Goal: Transaction & Acquisition: Purchase product/service

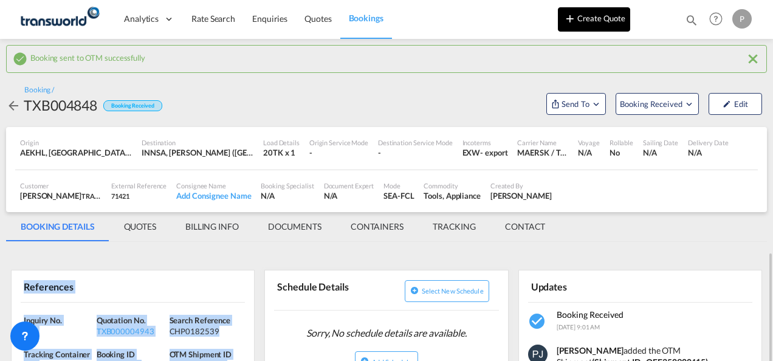
scroll to position [182, 0]
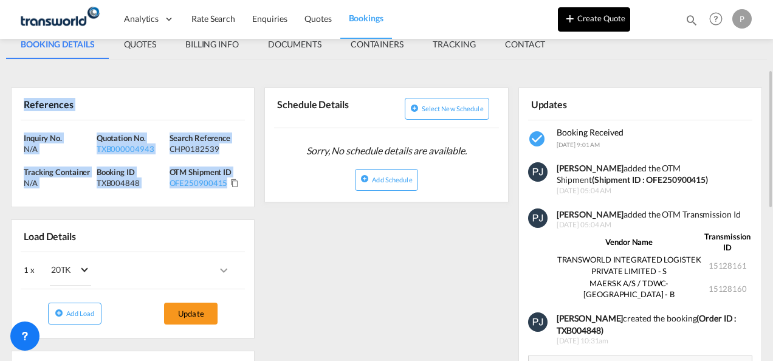
click at [608, 13] on button "Create Quote" at bounding box center [594, 19] width 72 height 24
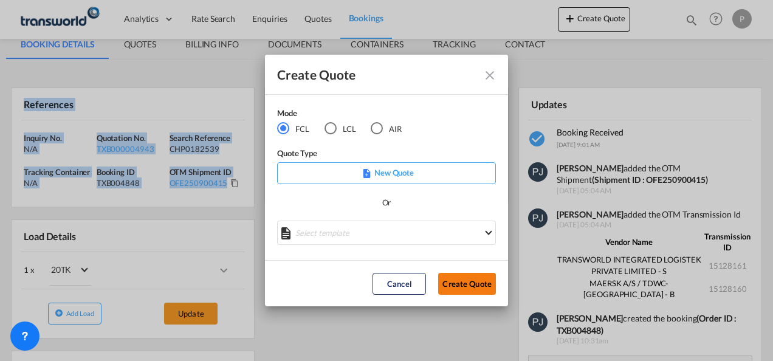
click at [469, 285] on button "Create Quote" at bounding box center [467, 284] width 58 height 22
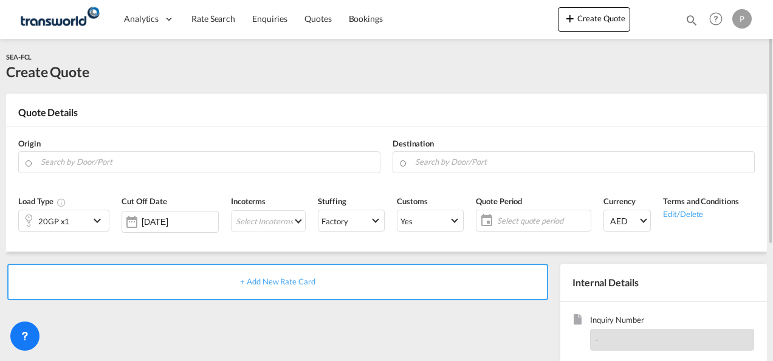
click at [100, 220] on md-icon "icon-chevron-down" at bounding box center [99, 220] width 18 height 15
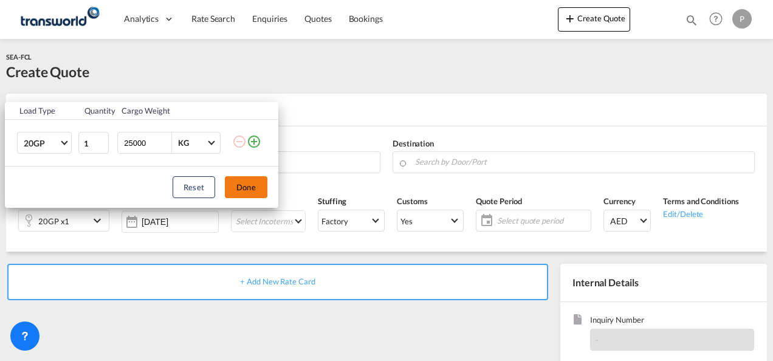
click at [250, 186] on button "Done" at bounding box center [246, 187] width 43 height 22
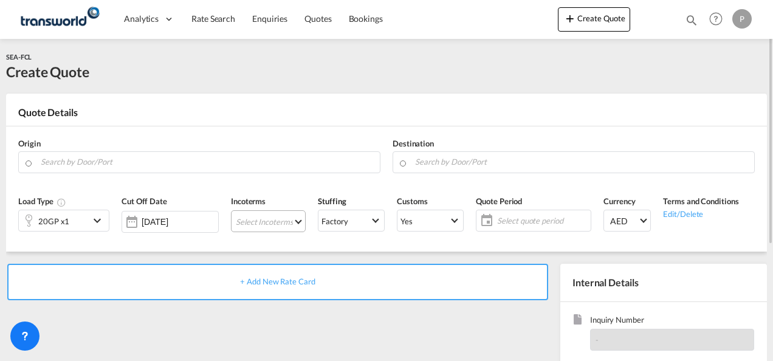
click at [282, 220] on md-select "Select Incoterms CIP - export Carriage and Insurance Paid to DDP - export Deliv…" at bounding box center [268, 221] width 75 height 22
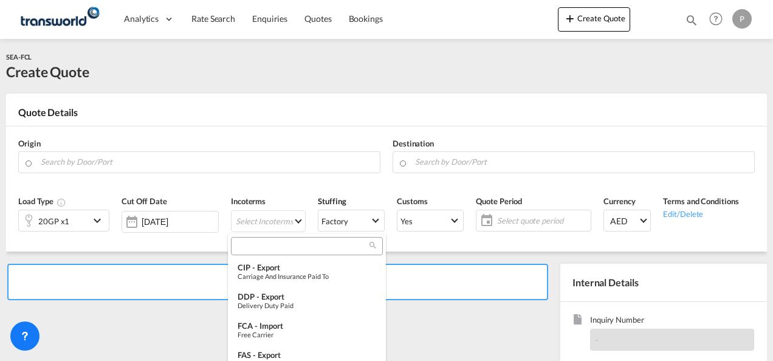
click at [278, 244] on input "search" at bounding box center [301, 246] width 135 height 11
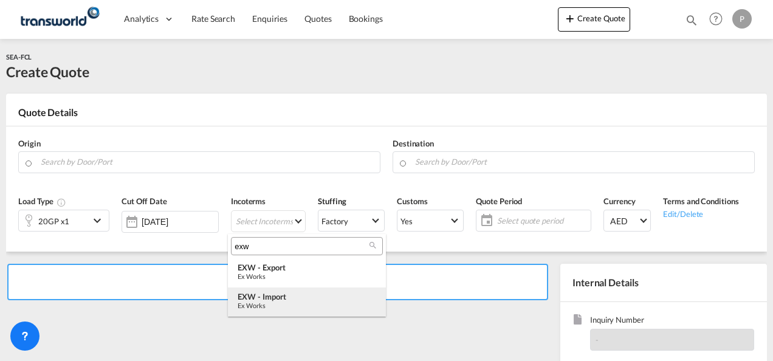
type input "exw"
click at [268, 299] on div "EXW - import" at bounding box center [306, 297] width 138 height 10
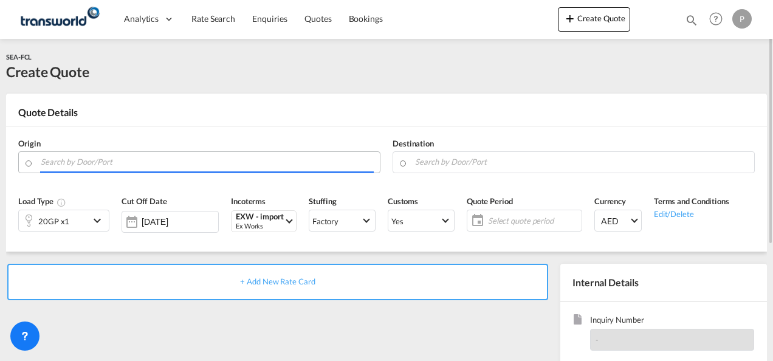
click at [140, 166] on input "Search by Door/Port" at bounding box center [207, 161] width 333 height 21
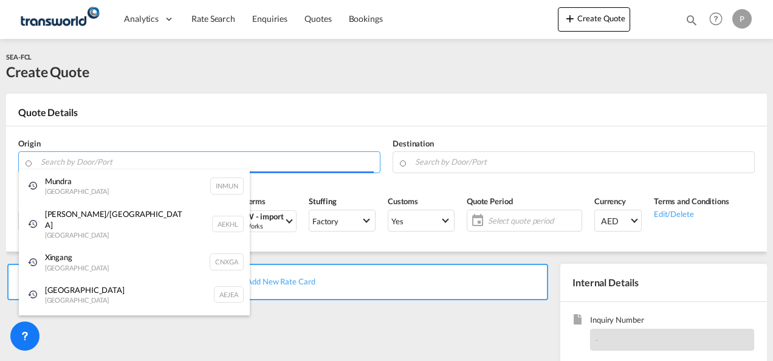
click at [146, 163] on body "Analytics Dashboard Rate Search Enquiries Quotes Bookings" at bounding box center [386, 180] width 773 height 361
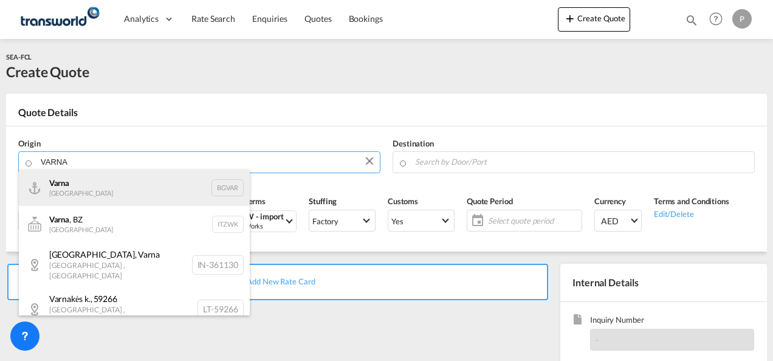
click at [106, 182] on div "Varna [GEOGRAPHIC_DATA] BGVAR" at bounding box center [134, 187] width 231 height 36
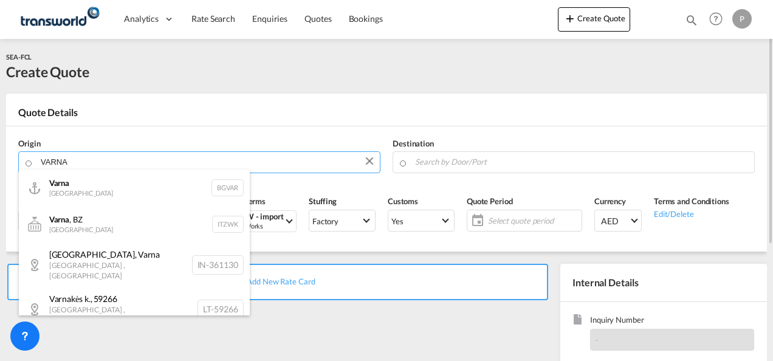
type input "Varna, BGVAR"
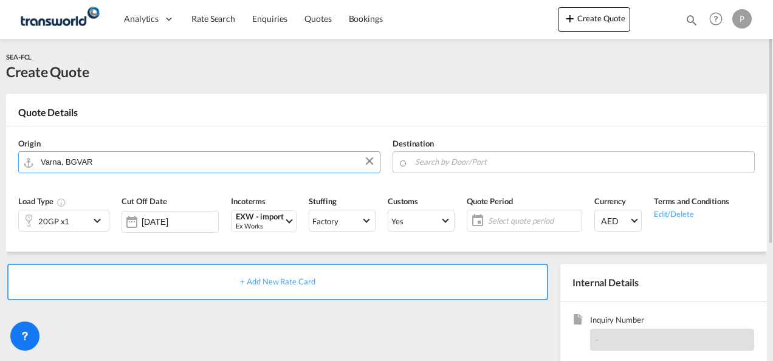
click at [442, 160] on input "Search by Door/Port" at bounding box center [581, 161] width 333 height 21
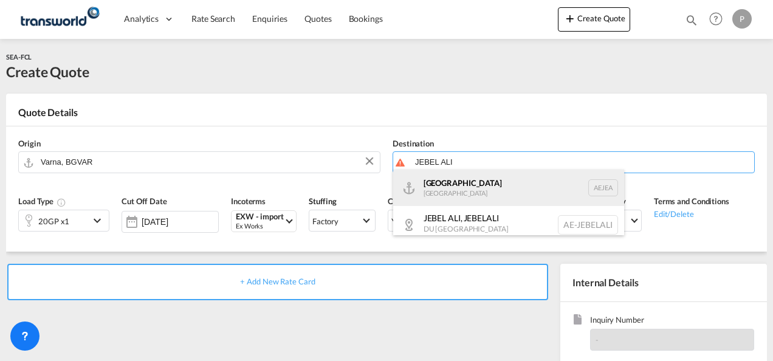
click at [464, 191] on div "[GEOGRAPHIC_DATA] [GEOGRAPHIC_DATA]" at bounding box center [508, 187] width 231 height 36
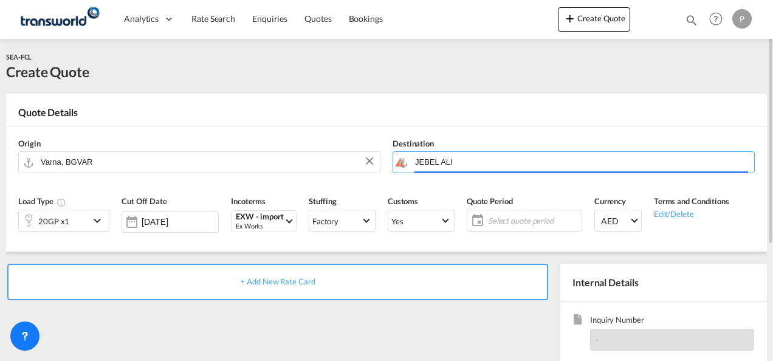
type input "[GEOGRAPHIC_DATA], [GEOGRAPHIC_DATA]"
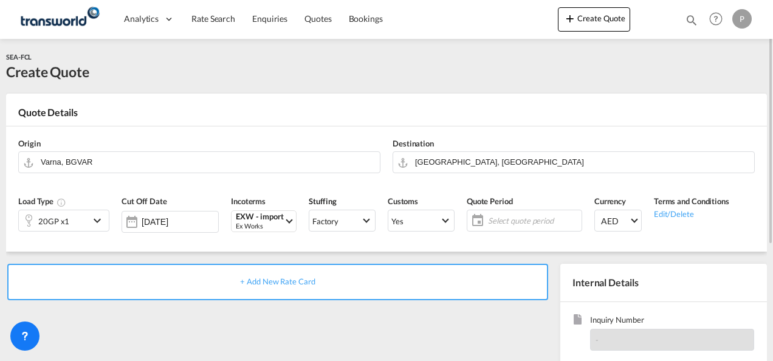
click at [98, 216] on md-icon "icon-chevron-down" at bounding box center [99, 220] width 18 height 15
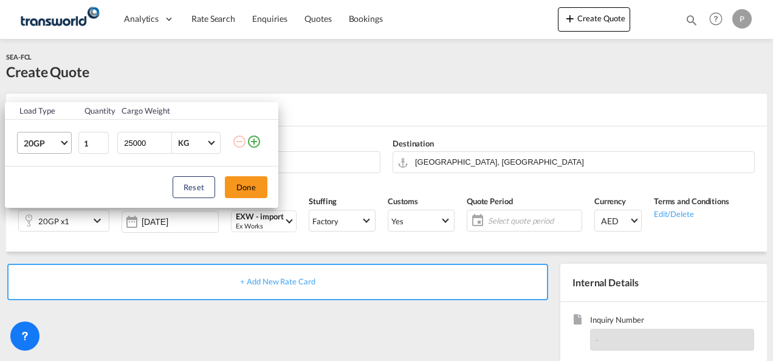
click at [62, 139] on md-select-value "20GP" at bounding box center [46, 142] width 49 height 21
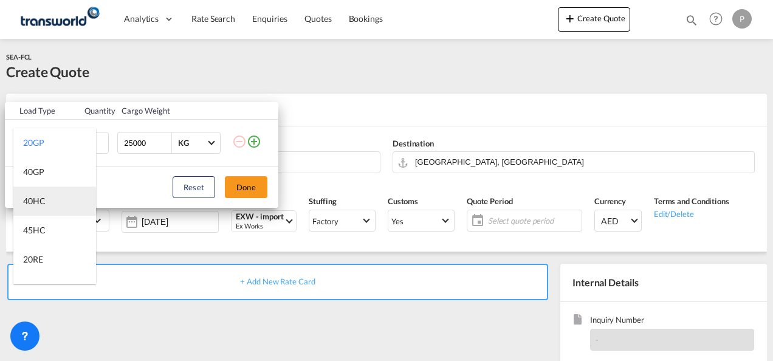
click at [44, 195] on div "40HC" at bounding box center [34, 201] width 22 height 12
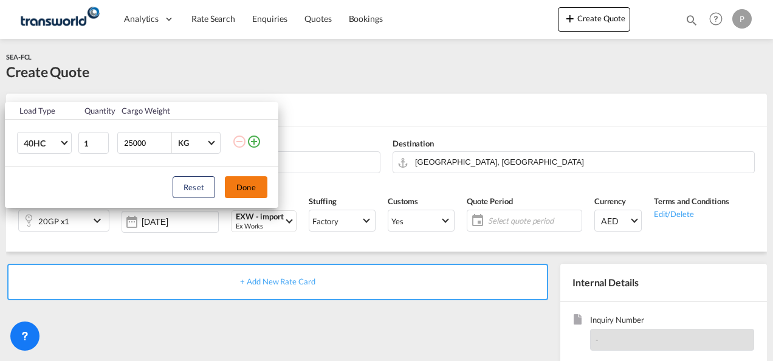
click at [256, 187] on button "Done" at bounding box center [246, 187] width 43 height 22
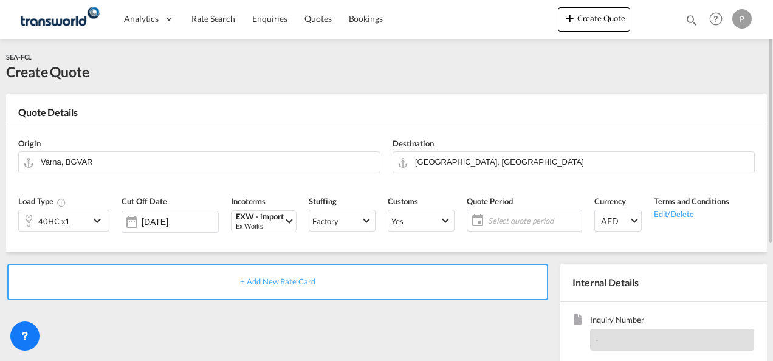
click at [508, 219] on span "Select quote period" at bounding box center [533, 220] width 90 height 11
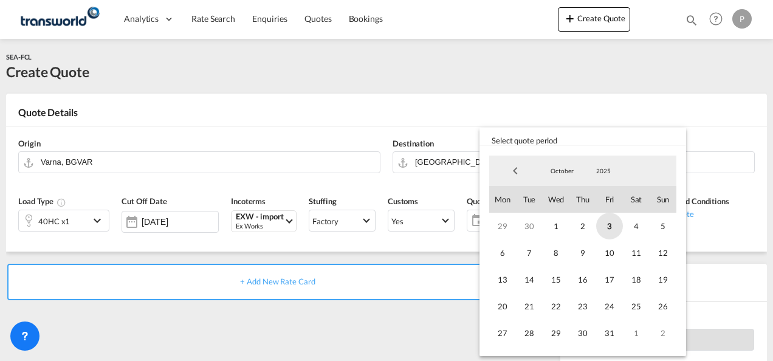
click at [605, 222] on span "3" at bounding box center [609, 226] width 27 height 27
click at [607, 328] on span "31" at bounding box center [609, 332] width 27 height 27
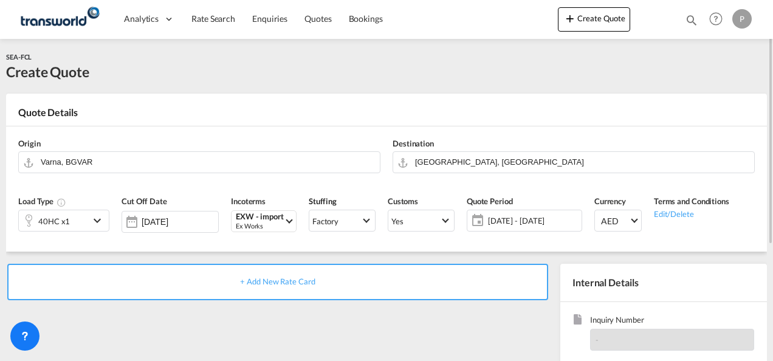
scroll to position [121, 0]
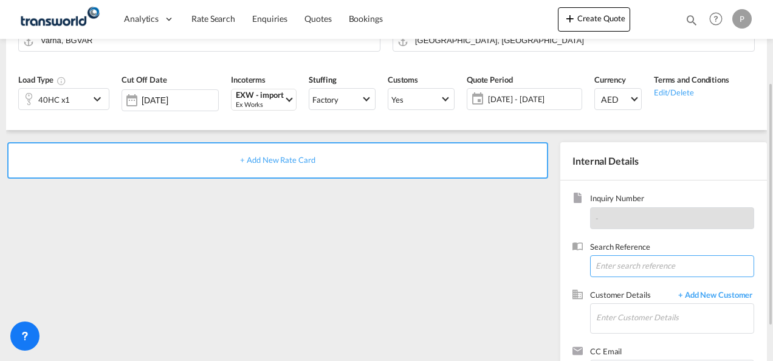
click at [600, 265] on input at bounding box center [672, 266] width 164 height 22
click at [616, 268] on input at bounding box center [672, 266] width 164 height 22
paste input "TWP9024"
type input "TWP9024"
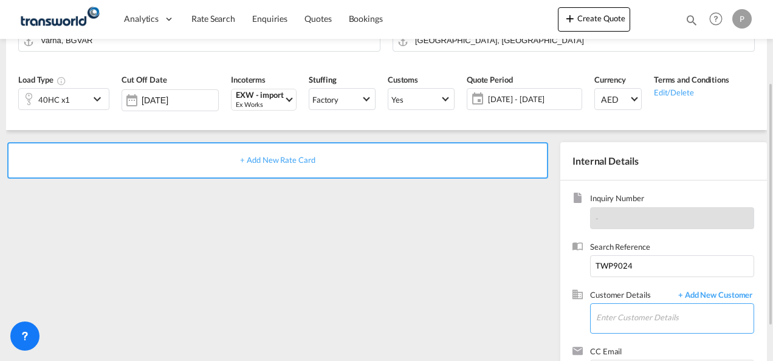
click at [622, 322] on input "Enter Customer Details" at bounding box center [674, 317] width 157 height 27
type input "U"
click at [615, 319] on input "Enter Customer Details" at bounding box center [674, 317] width 157 height 27
